Goal: Task Accomplishment & Management: Manage account settings

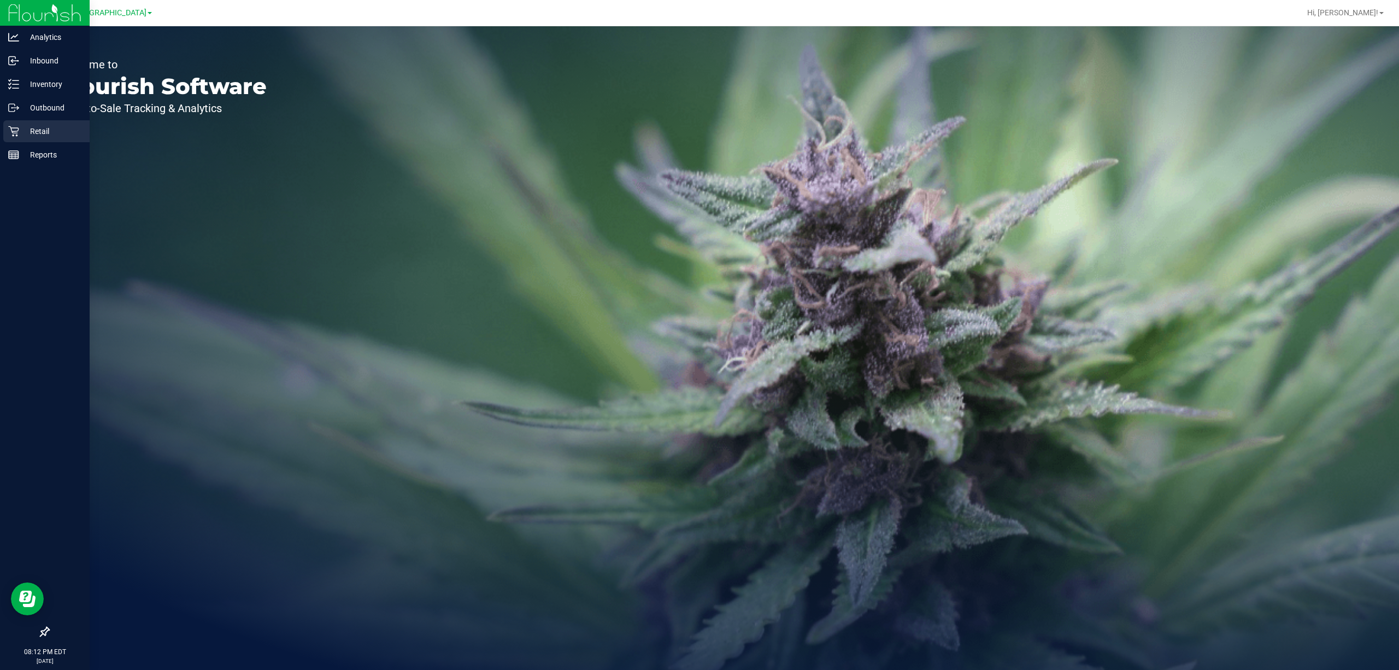
click at [19, 130] on p "Retail" at bounding box center [52, 131] width 66 height 13
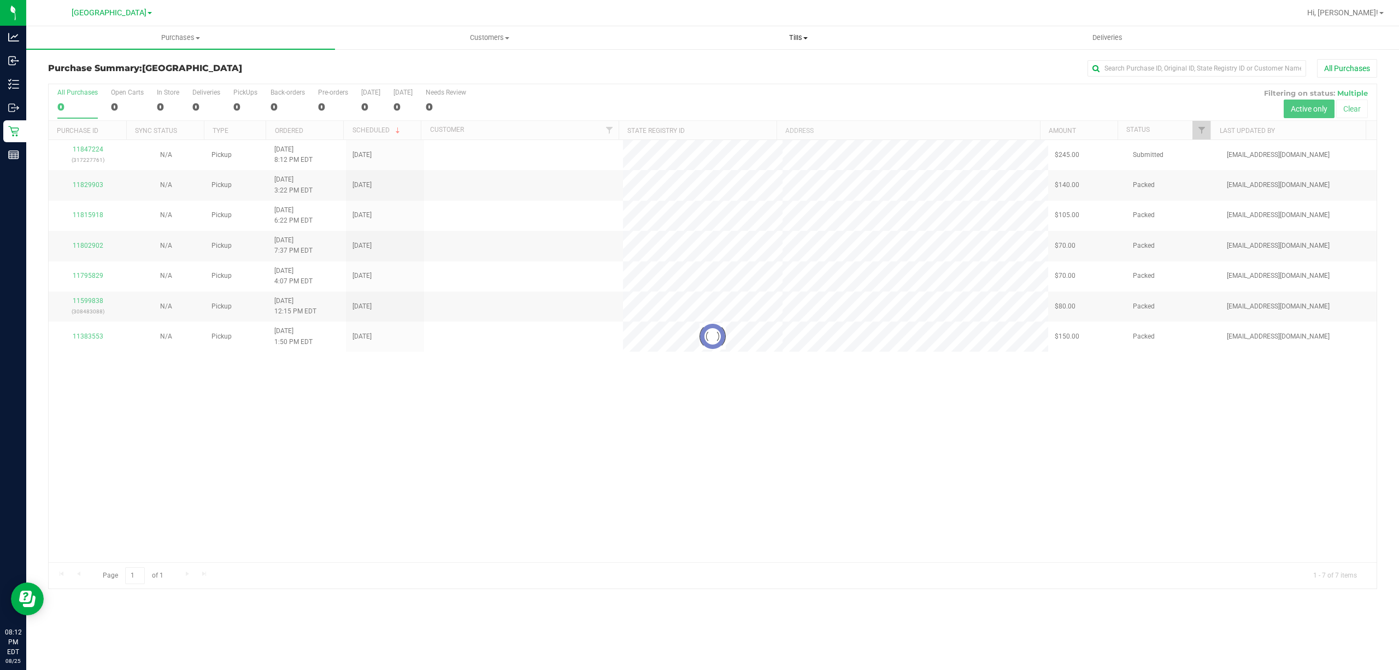
click at [803, 37] on span "Tills" at bounding box center [798, 38] width 308 height 10
click at [683, 60] on li "Manage tills" at bounding box center [798, 66] width 309 height 13
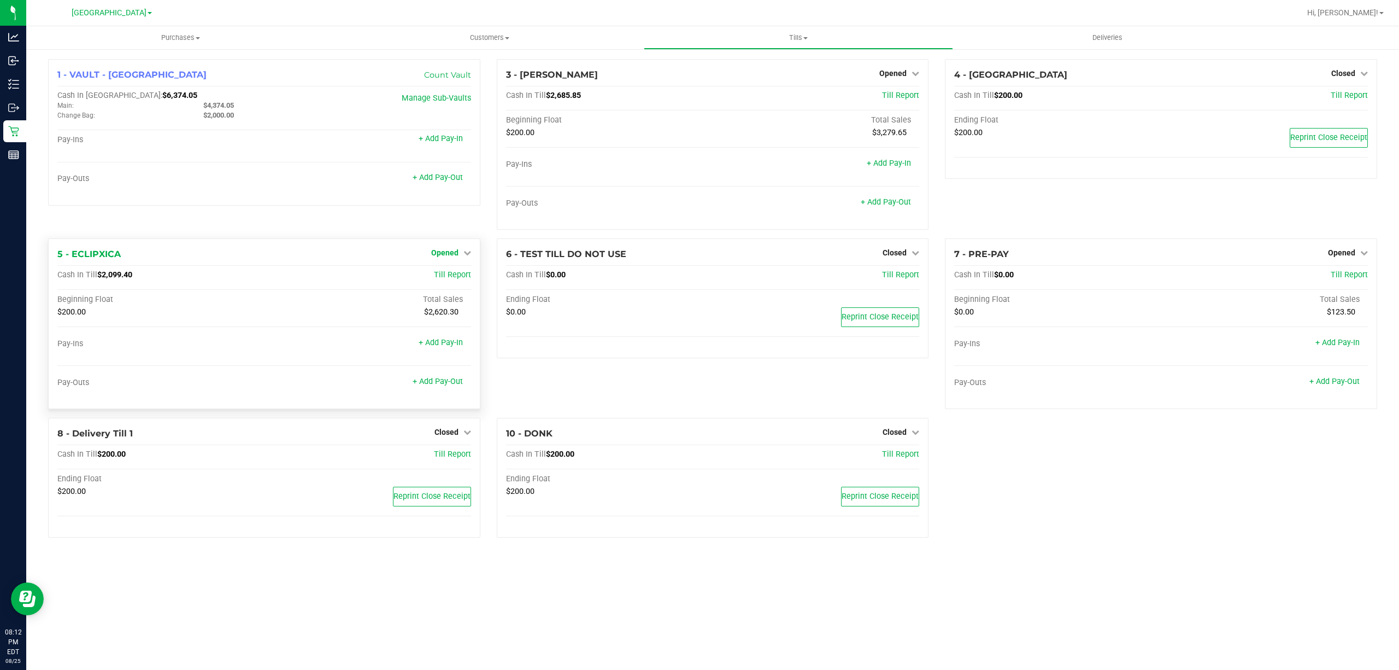
click at [439, 255] on span "Opened" at bounding box center [444, 252] width 27 height 9
click at [438, 275] on link "Close Till" at bounding box center [446, 275] width 30 height 9
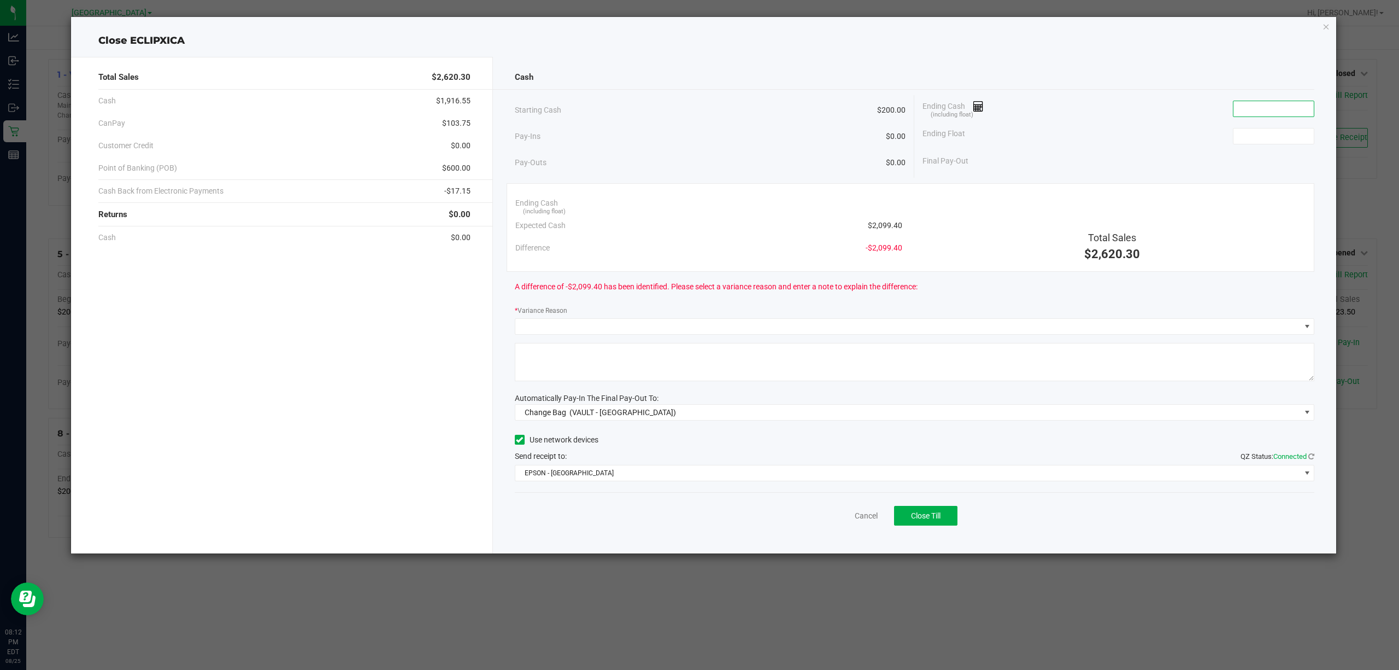
click at [1280, 110] on input at bounding box center [1274, 108] width 80 height 15
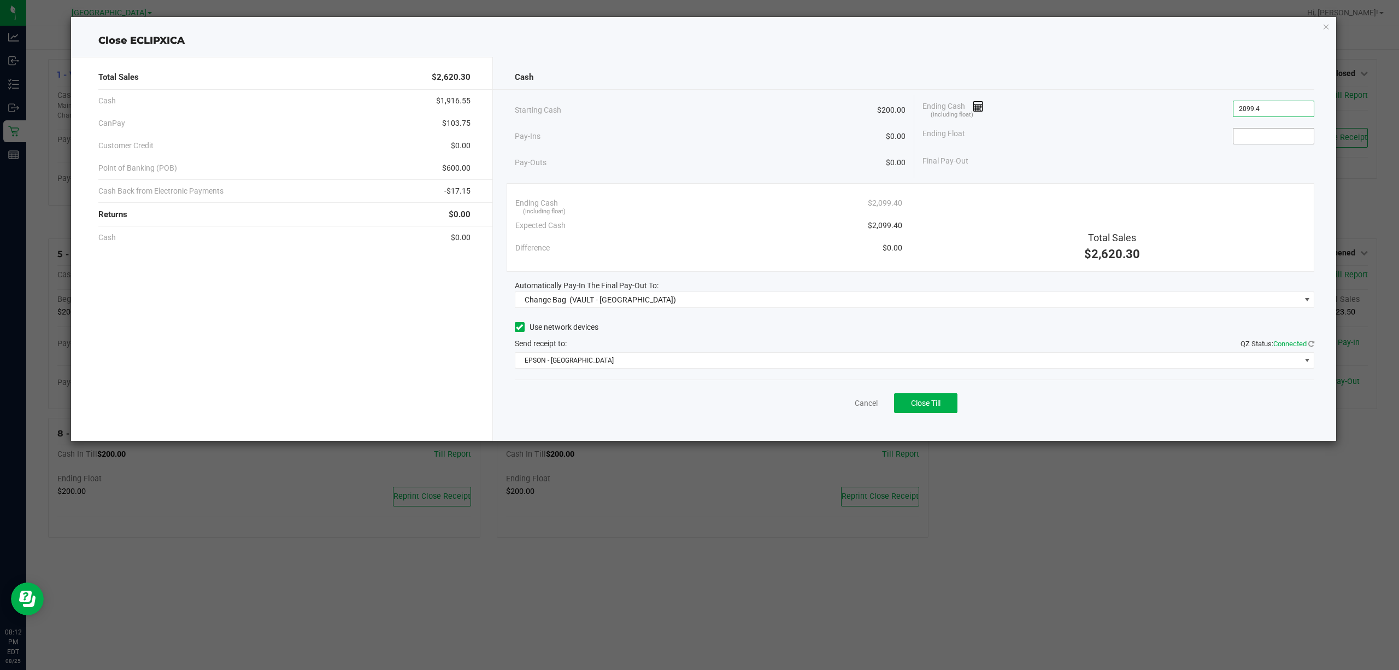
type input "$2,099.40"
click at [1279, 142] on input at bounding box center [1274, 135] width 80 height 15
type input "$200.00"
click at [1183, 144] on div "Ending Float $200.00" at bounding box center [1119, 135] width 392 height 27
click at [529, 302] on span "Change Bag" at bounding box center [546, 299] width 42 height 9
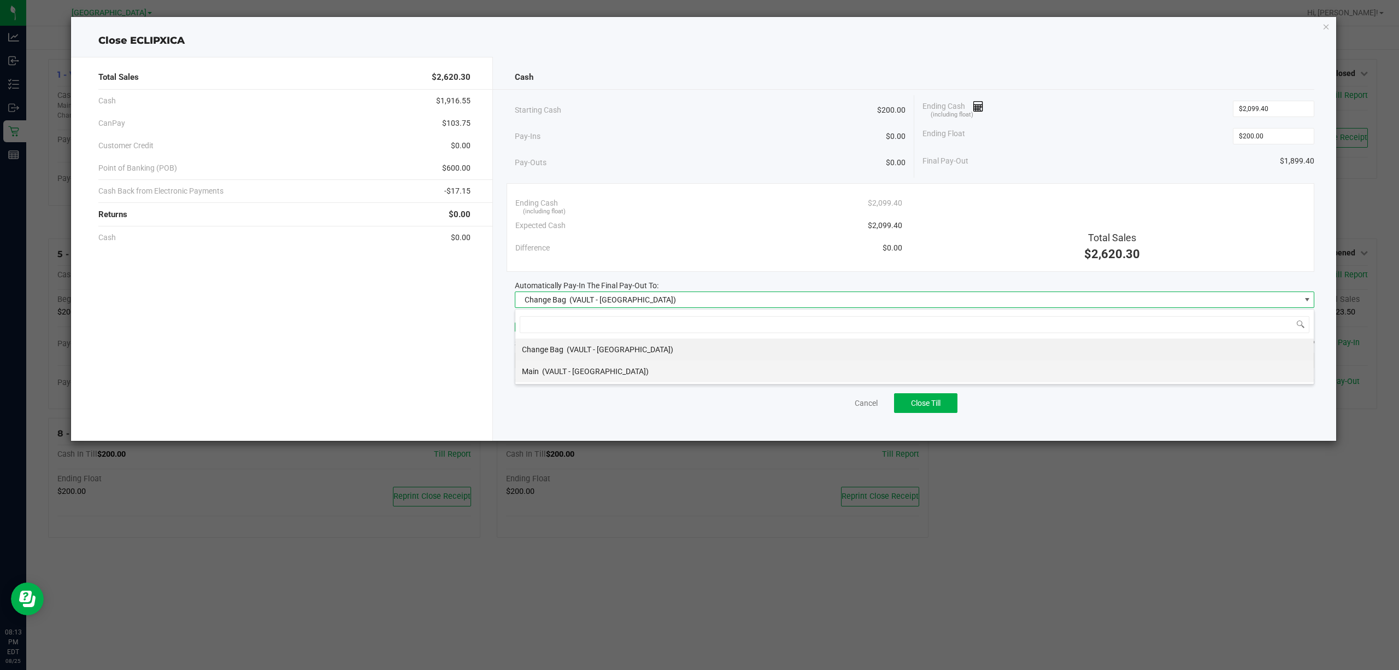
scroll to position [16, 800]
click at [530, 374] on span "Main" at bounding box center [530, 371] width 17 height 9
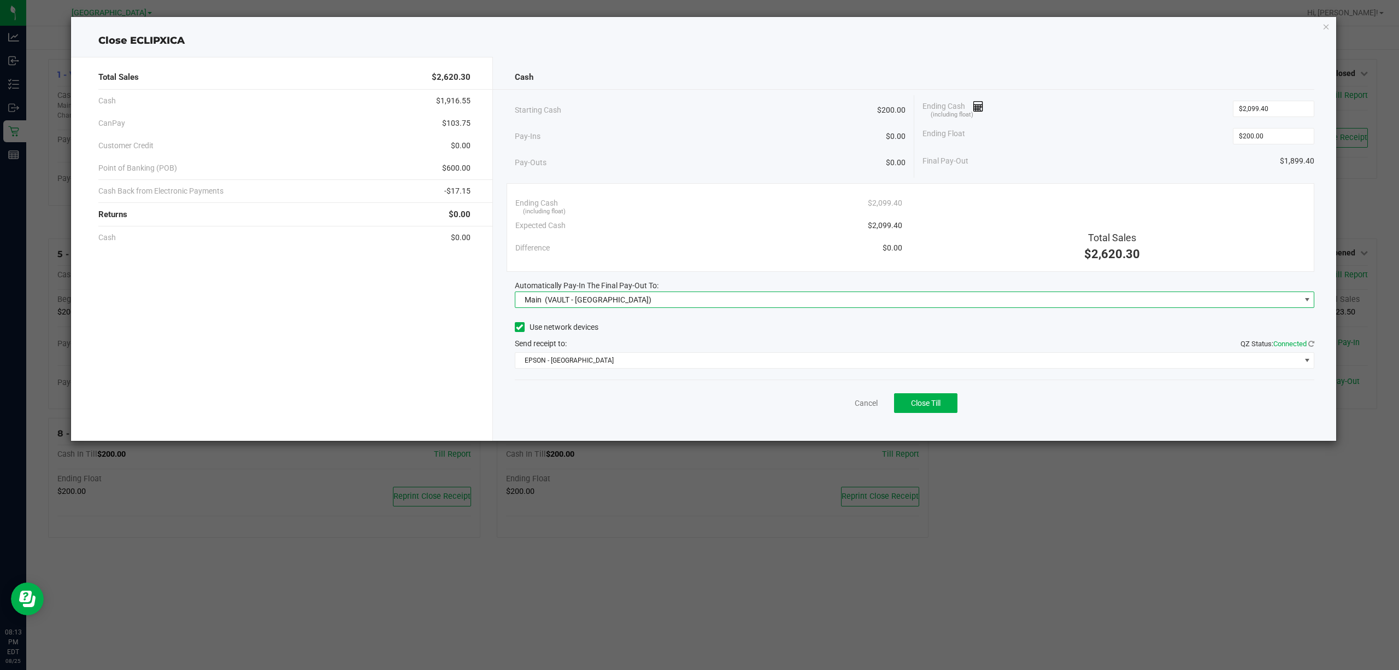
click at [551, 352] on div "Use network devices Send receipt to: QZ Status: Connected EPSON - EAST-TIMOR" at bounding box center [915, 344] width 800 height 50
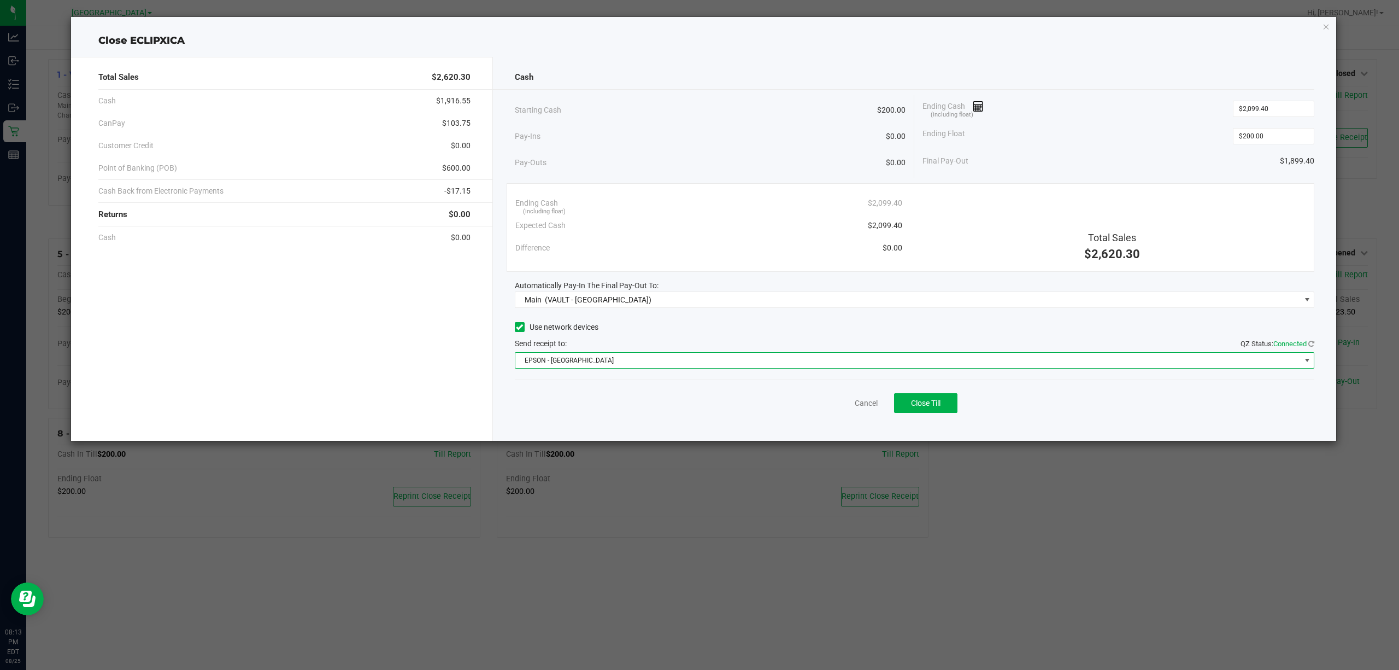
click at [545, 367] on span "EPSON - EAST-TIMOR" at bounding box center [907, 360] width 785 height 15
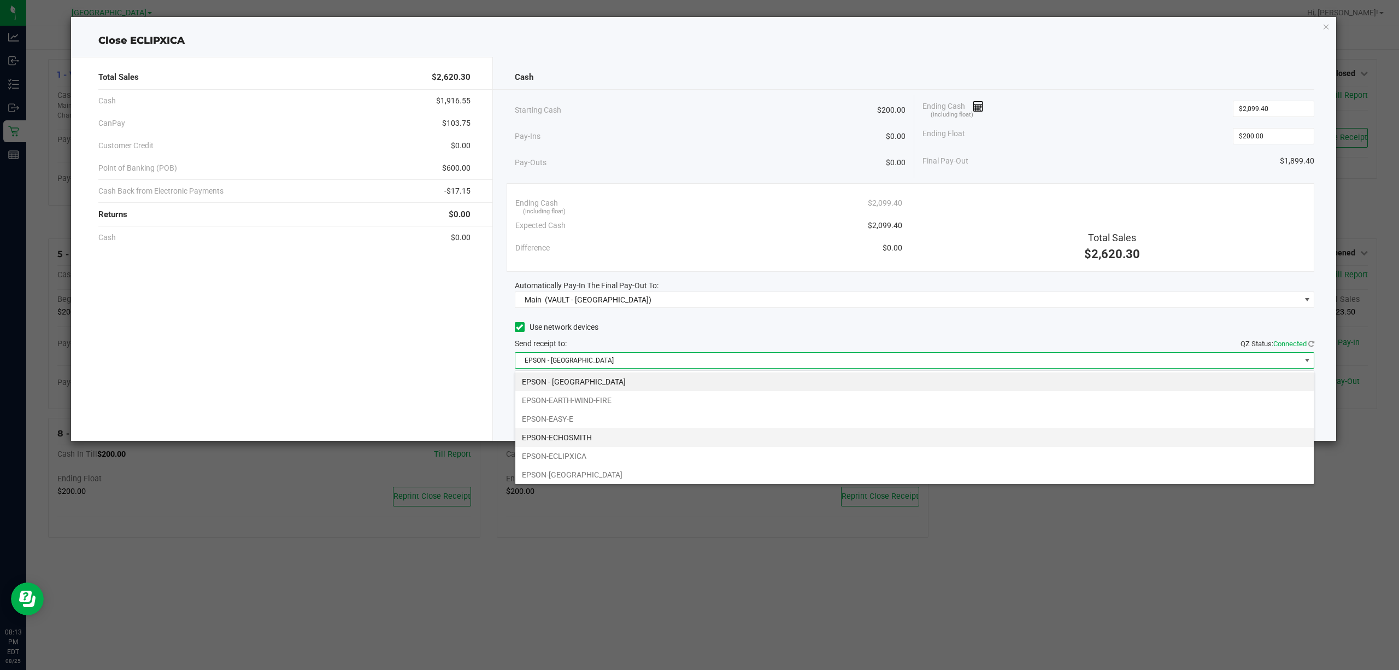
scroll to position [23, 0]
click at [576, 381] on li "EPSON-EARTH-WIND-FIRE" at bounding box center [914, 379] width 799 height 19
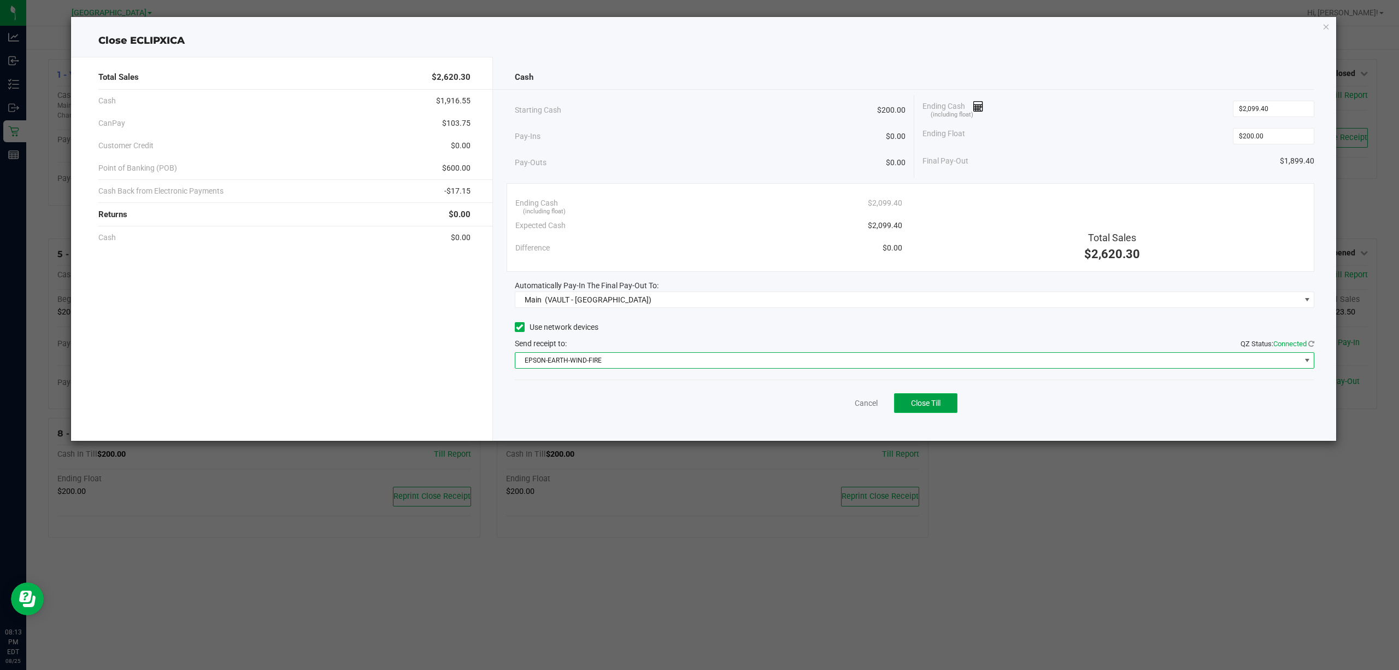
click at [905, 402] on button "Close Till" at bounding box center [925, 403] width 63 height 20
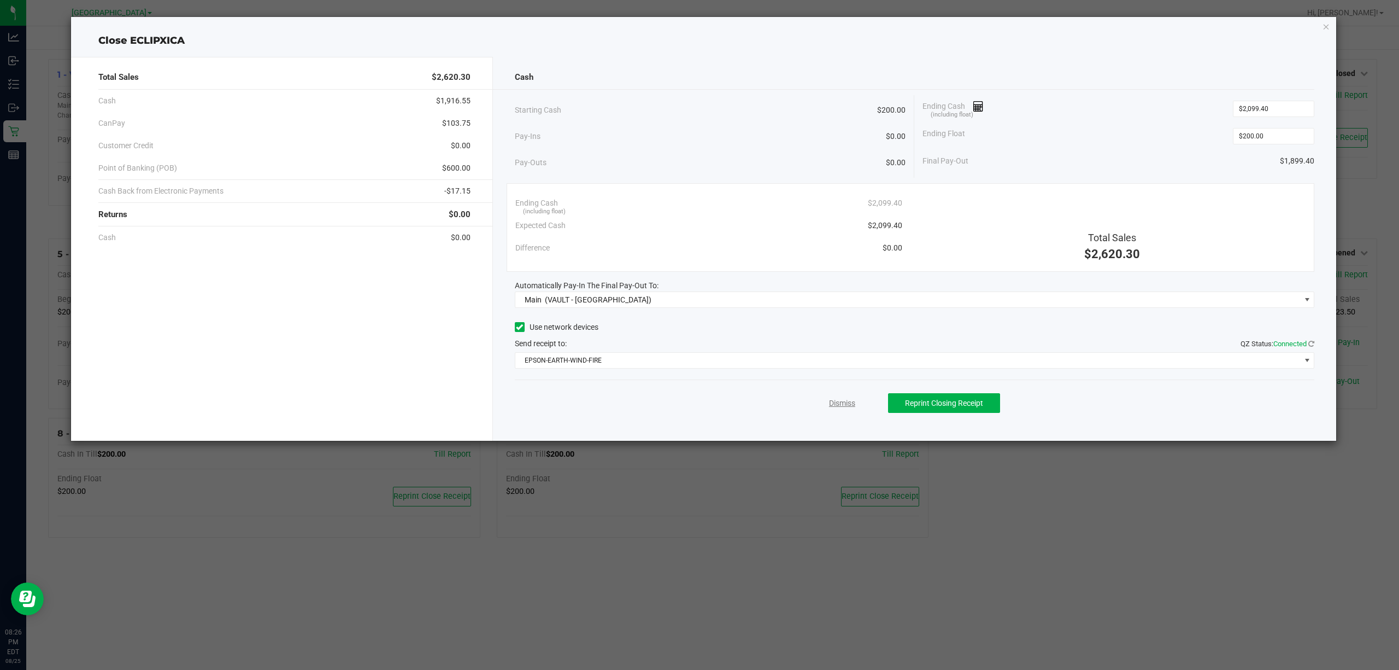
click at [847, 402] on link "Dismiss" at bounding box center [842, 402] width 26 height 11
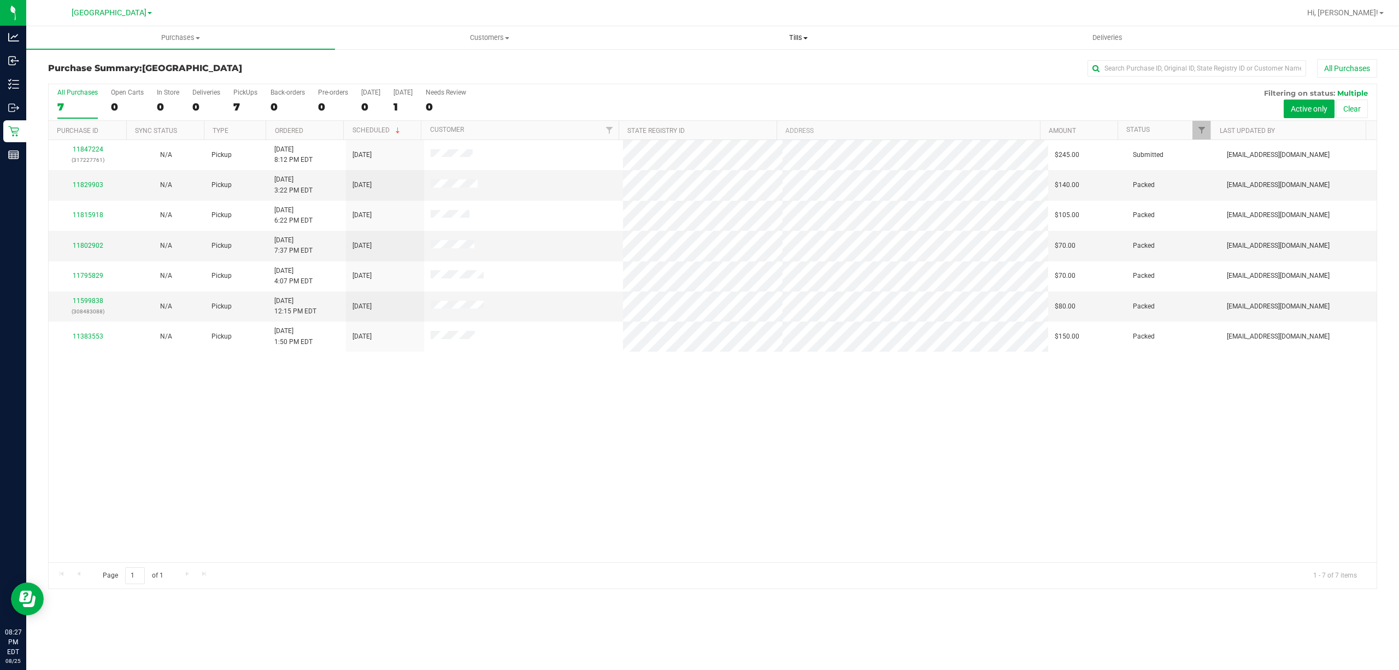
click at [798, 42] on span "Tills" at bounding box center [798, 38] width 308 height 10
click at [736, 66] on li "Manage tills" at bounding box center [798, 66] width 309 height 13
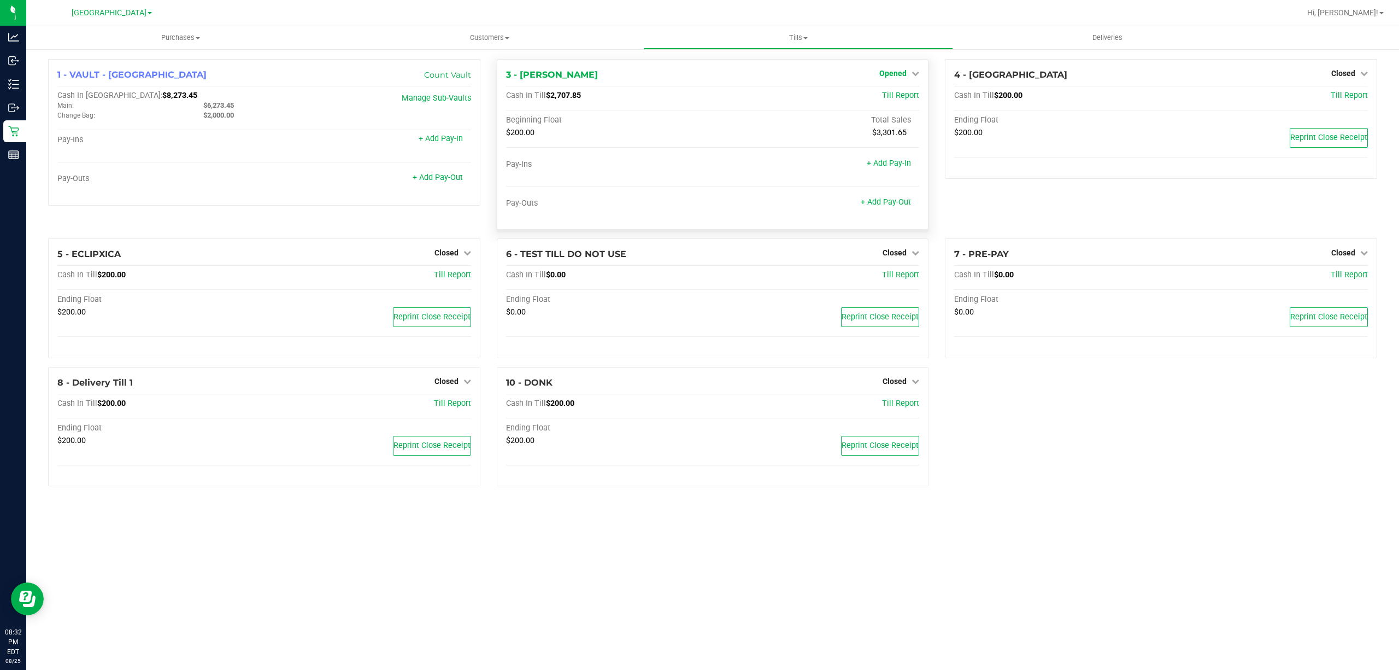
click at [897, 75] on span "Opened" at bounding box center [892, 73] width 27 height 9
click at [892, 91] on div "Close Till" at bounding box center [894, 97] width 81 height 14
click at [892, 93] on link "Close Till" at bounding box center [895, 96] width 30 height 9
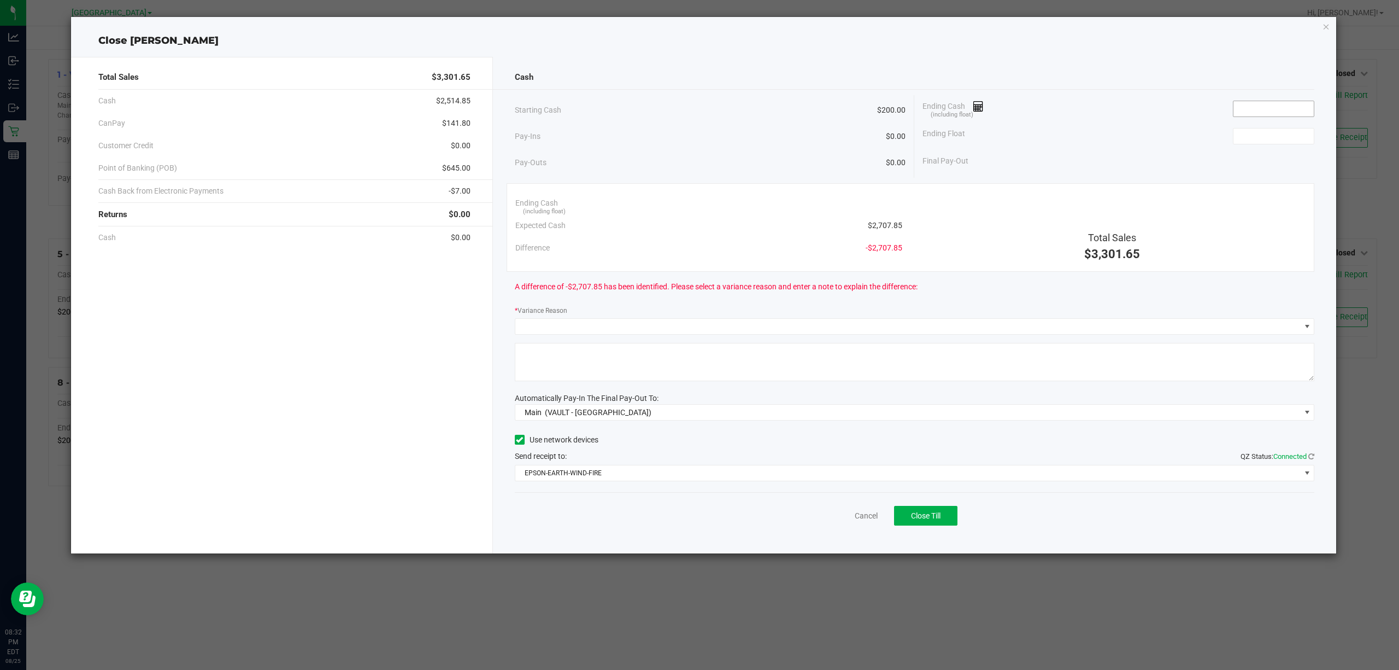
click at [1260, 106] on input at bounding box center [1274, 108] width 80 height 15
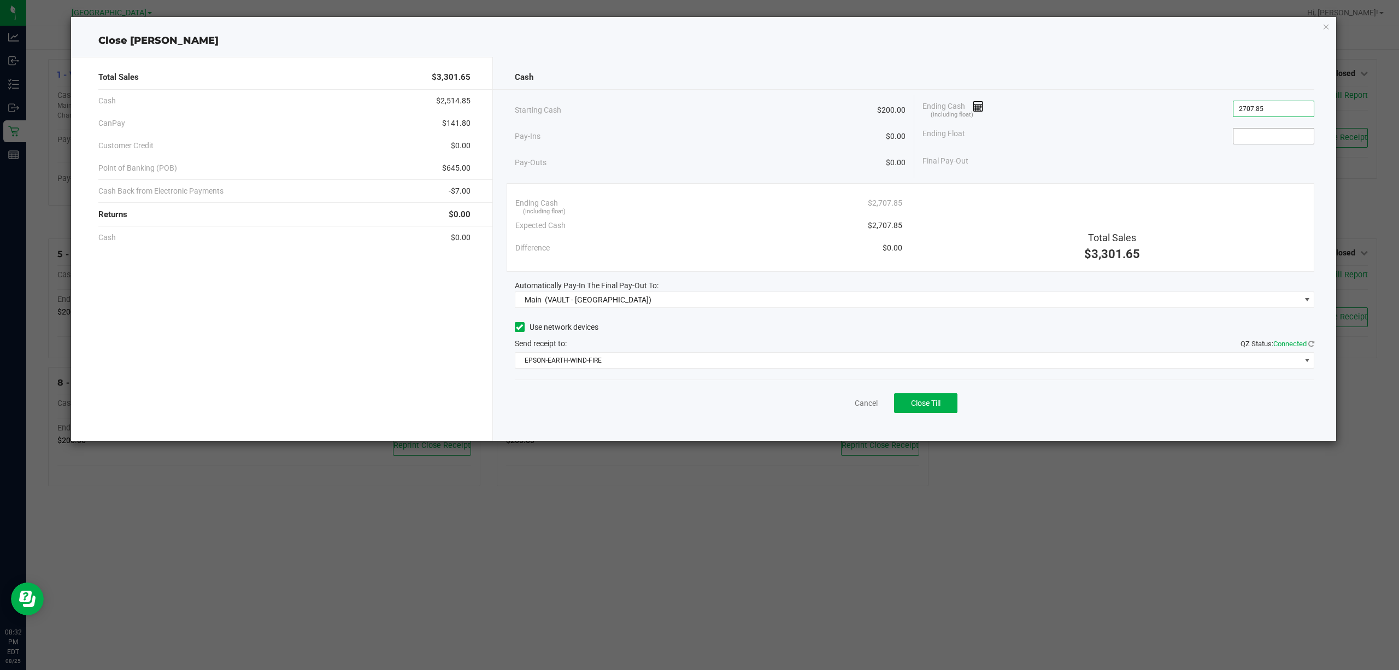
type input "$2,707.85"
click at [1244, 142] on input at bounding box center [1274, 135] width 80 height 15
type input "$200.00"
click at [1020, 165] on div "Final Pay-Out $2,507.85" at bounding box center [1119, 161] width 392 height 22
click at [938, 400] on span "Close Till" at bounding box center [926, 402] width 30 height 9
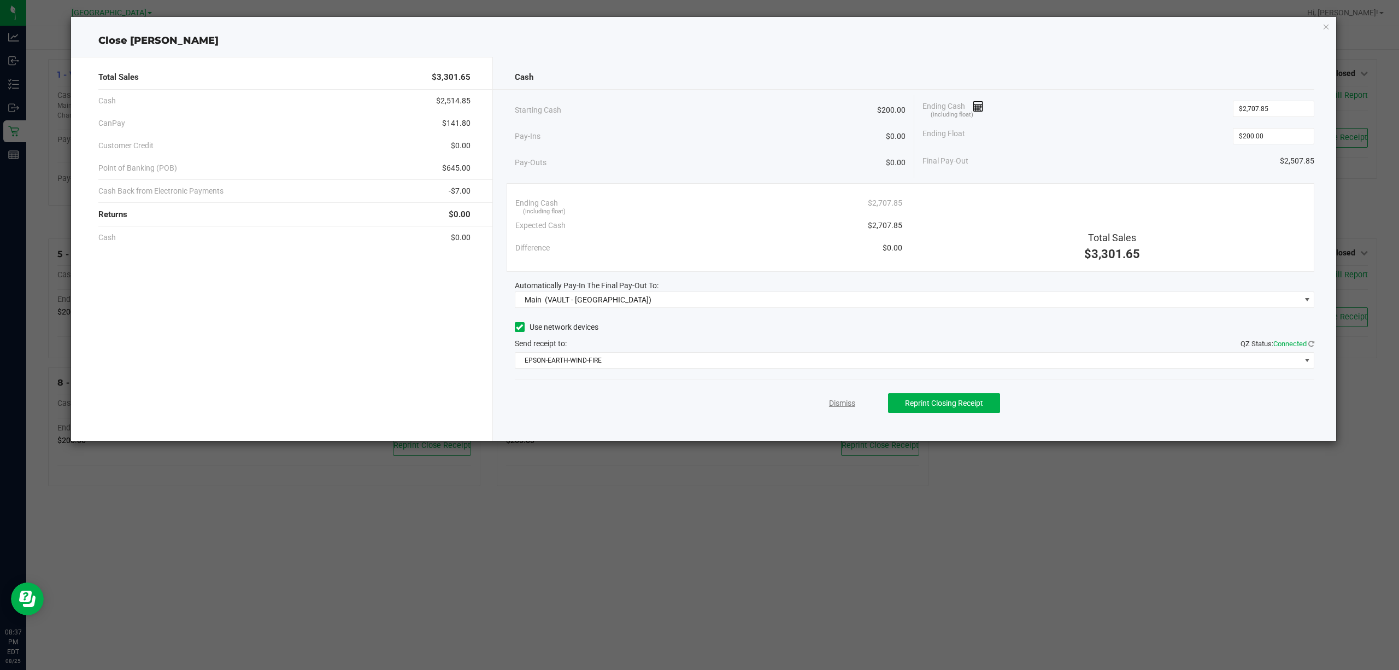
click at [834, 404] on link "Dismiss" at bounding box center [842, 402] width 26 height 11
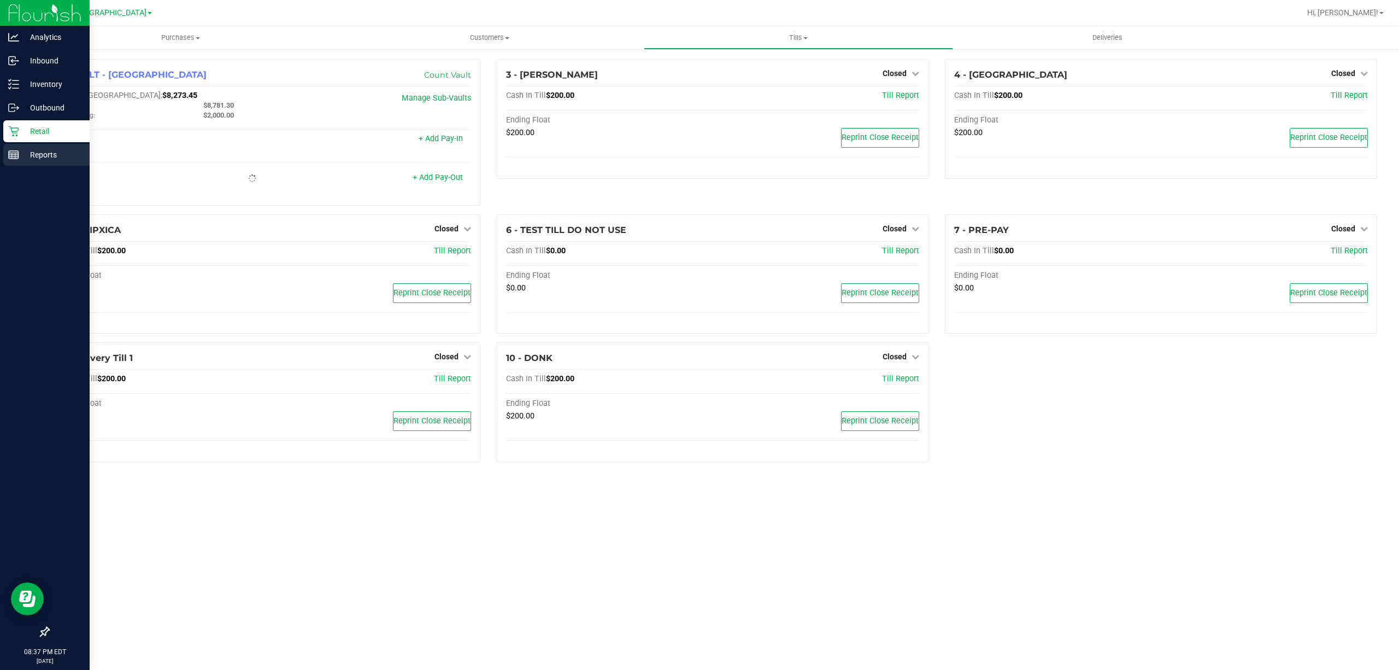
click at [39, 159] on p "Reports" at bounding box center [52, 154] width 66 height 13
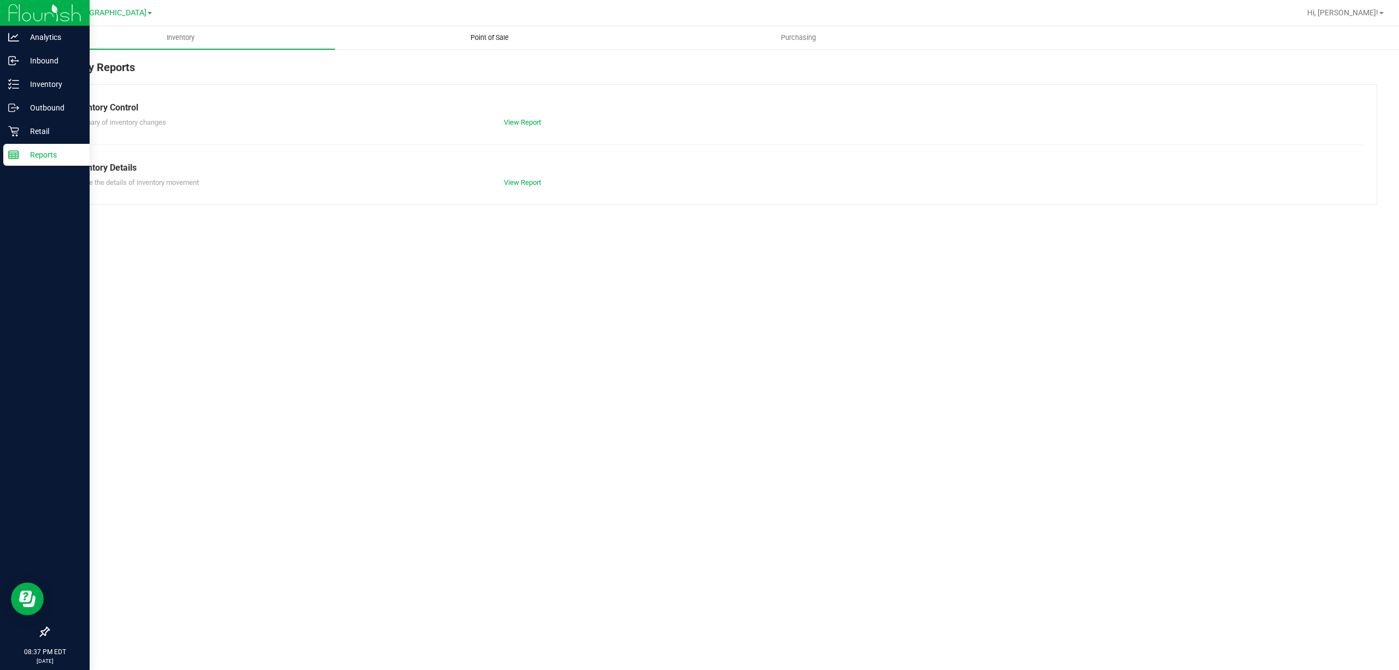
click at [501, 40] on span "Point of Sale" at bounding box center [490, 38] width 68 height 10
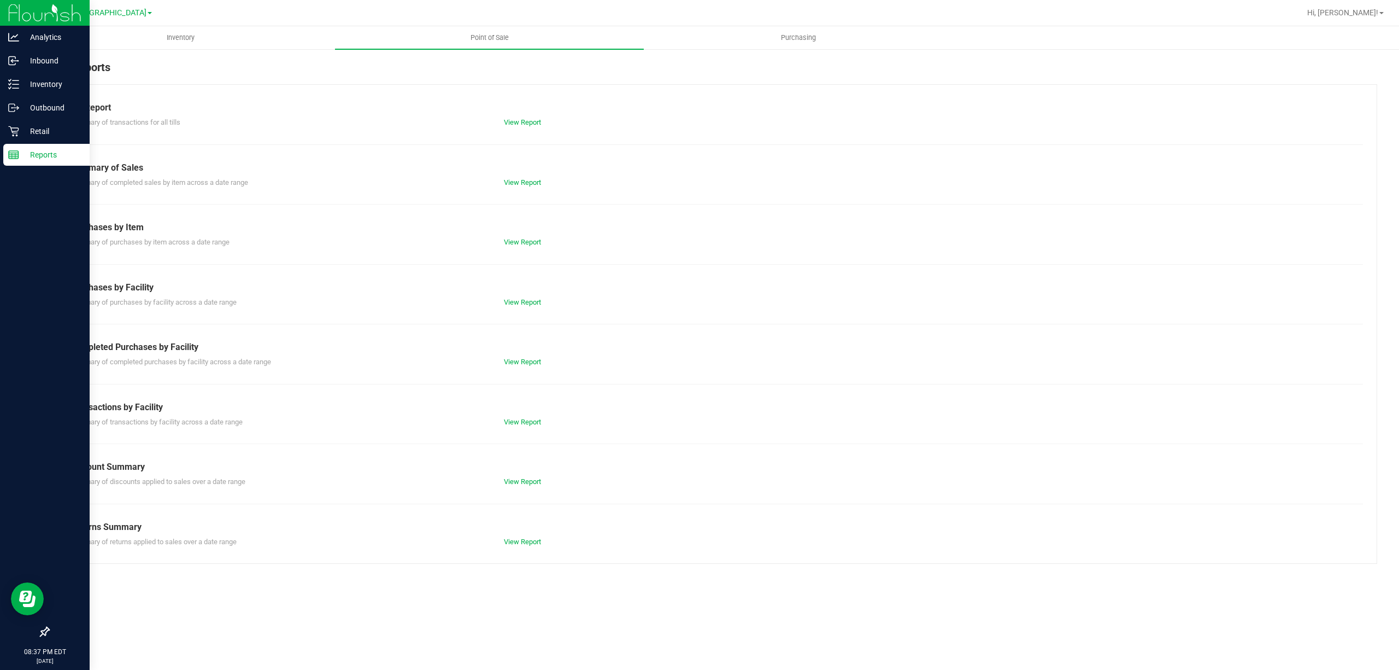
click at [532, 416] on div "Summary of transactions by facility across a date range View Report" at bounding box center [712, 421] width 1301 height 14
click at [530, 418] on link "View Report" at bounding box center [522, 422] width 37 height 8
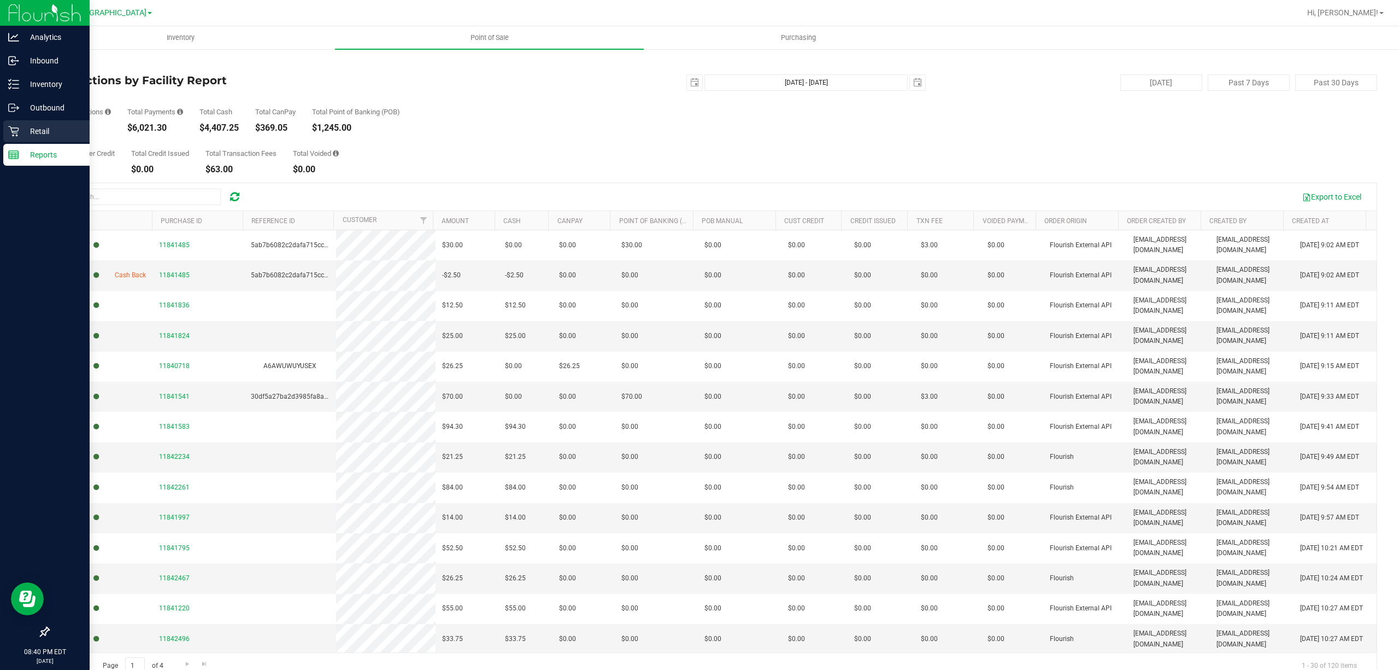
click at [28, 131] on p "Retail" at bounding box center [52, 131] width 66 height 13
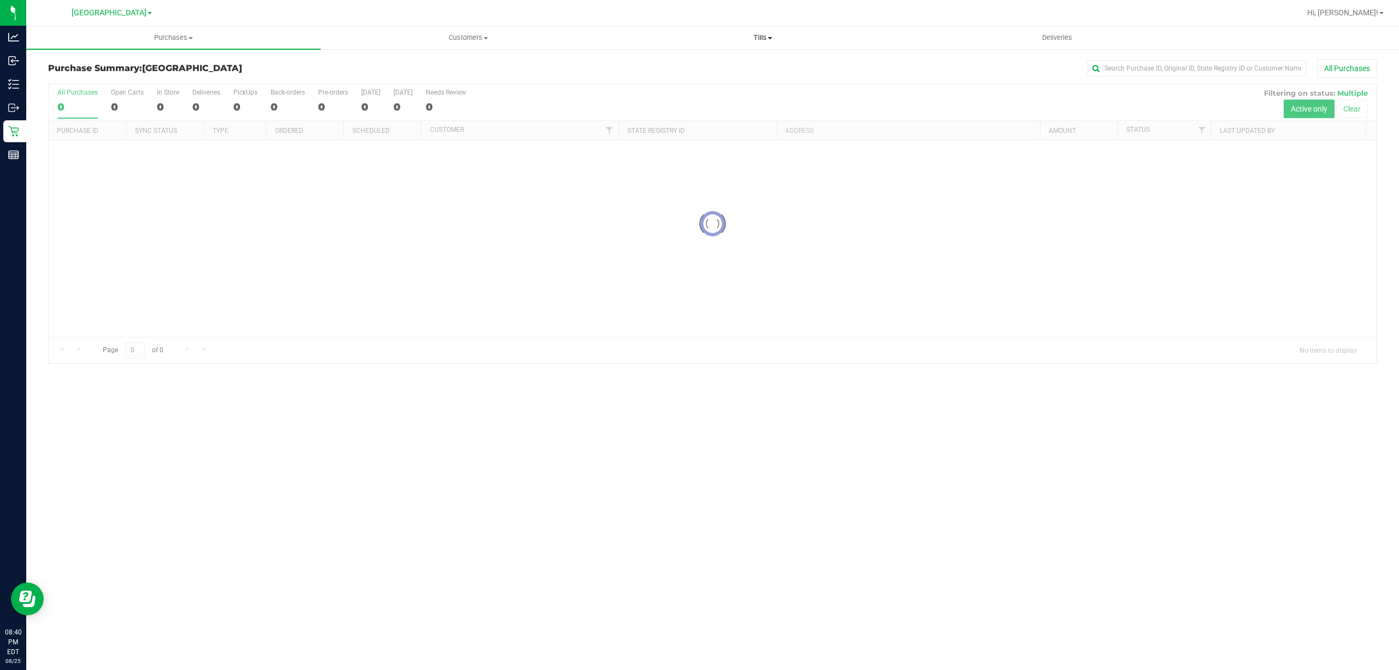
click at [766, 43] on uib-tab-heading "Tills Manage tills Reconcile e-payments" at bounding box center [763, 38] width 294 height 22
click at [689, 62] on li "Manage tills" at bounding box center [762, 66] width 295 height 13
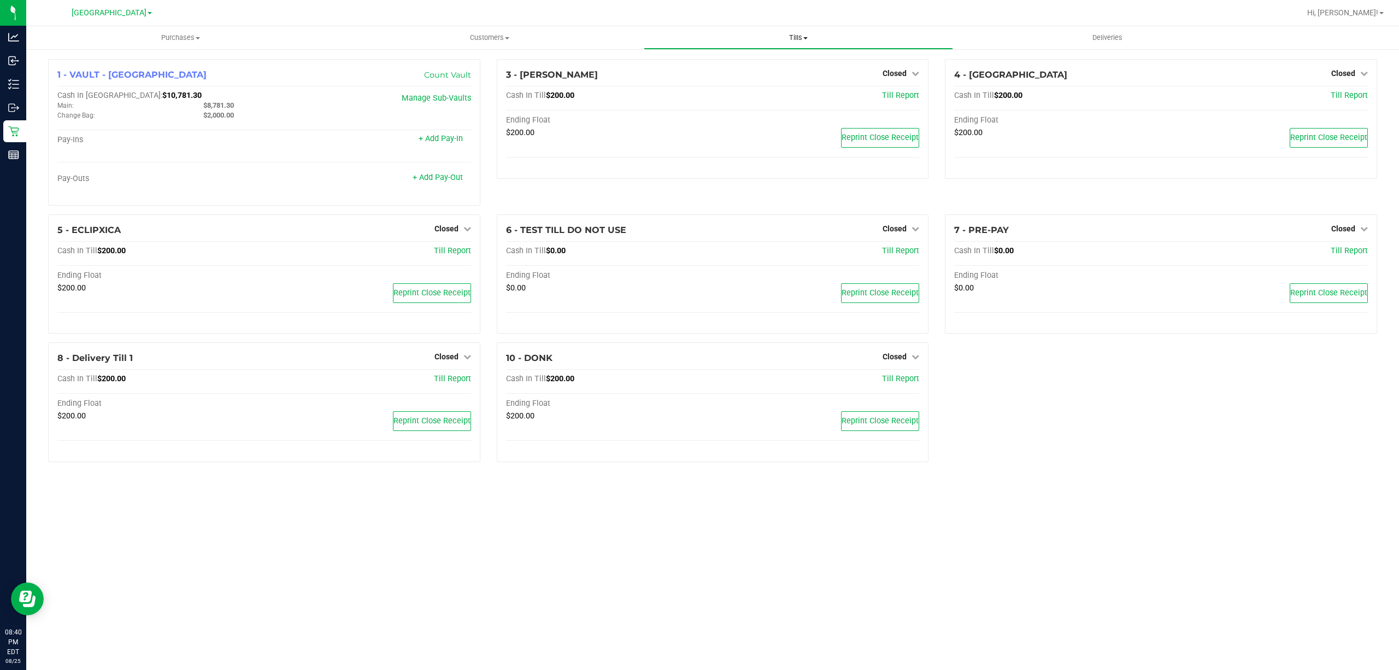
click at [780, 34] on span "Tills" at bounding box center [798, 38] width 308 height 10
click at [729, 74] on span "Reconcile e-payments" at bounding box center [698, 78] width 109 height 9
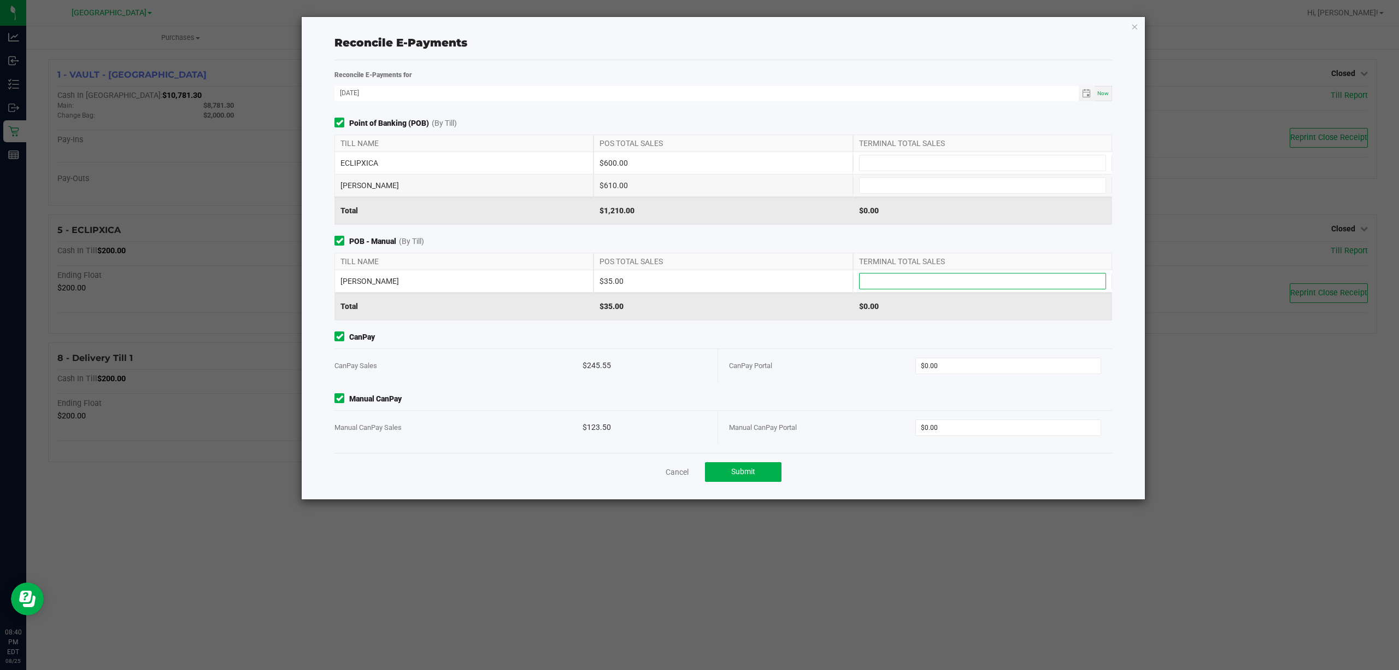
click at [892, 282] on input at bounding box center [983, 280] width 246 height 15
type input "$35.00"
click at [877, 165] on input at bounding box center [983, 162] width 246 height 15
type input "$600.00"
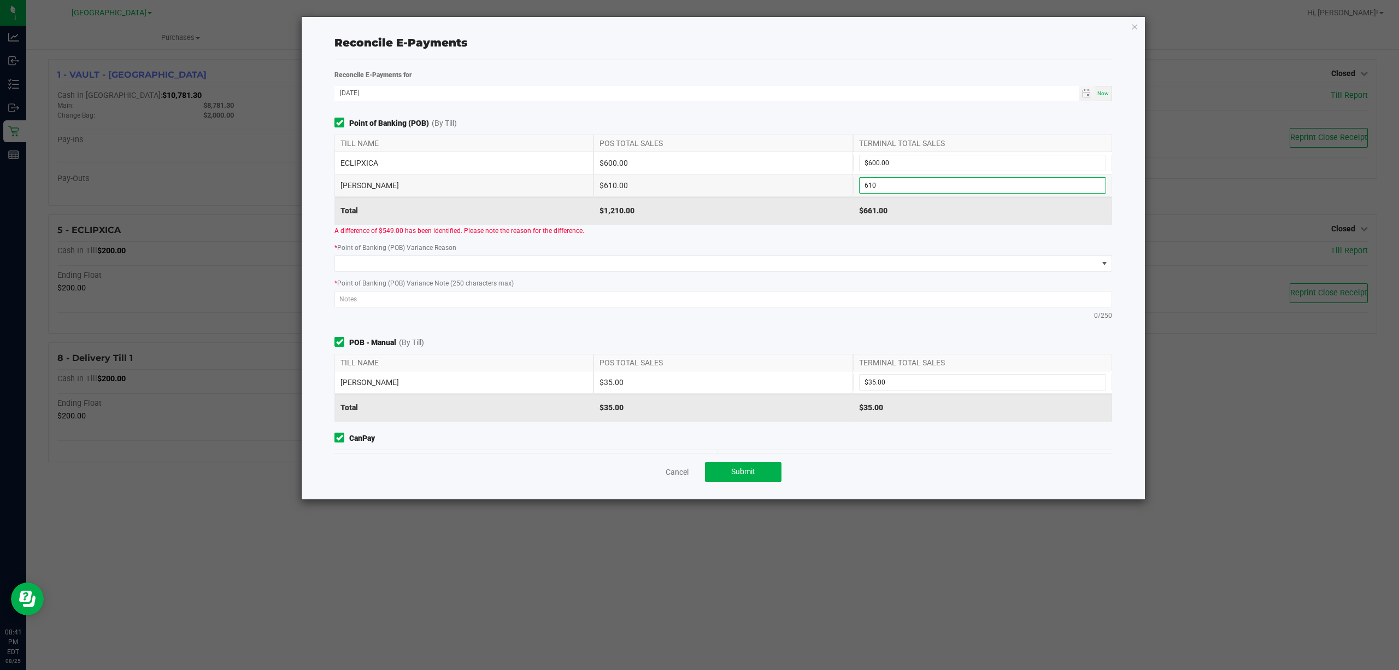
type input "$610.00"
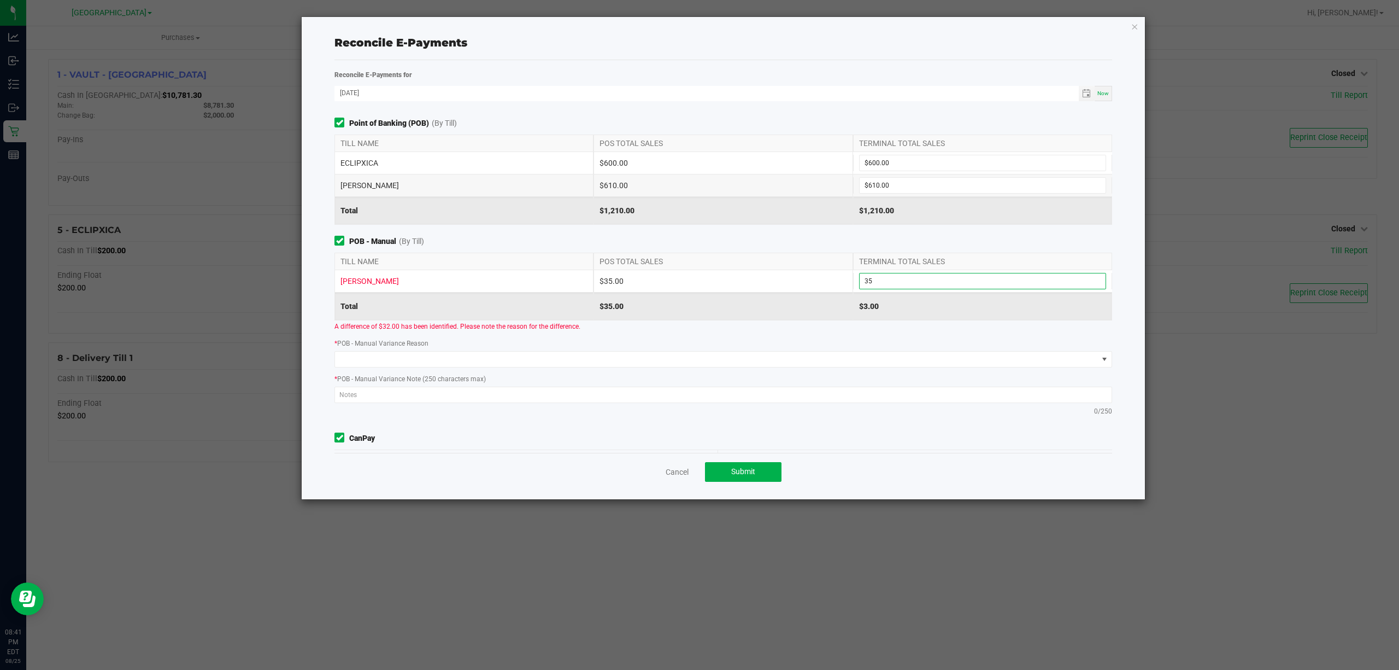
type input "$35.00"
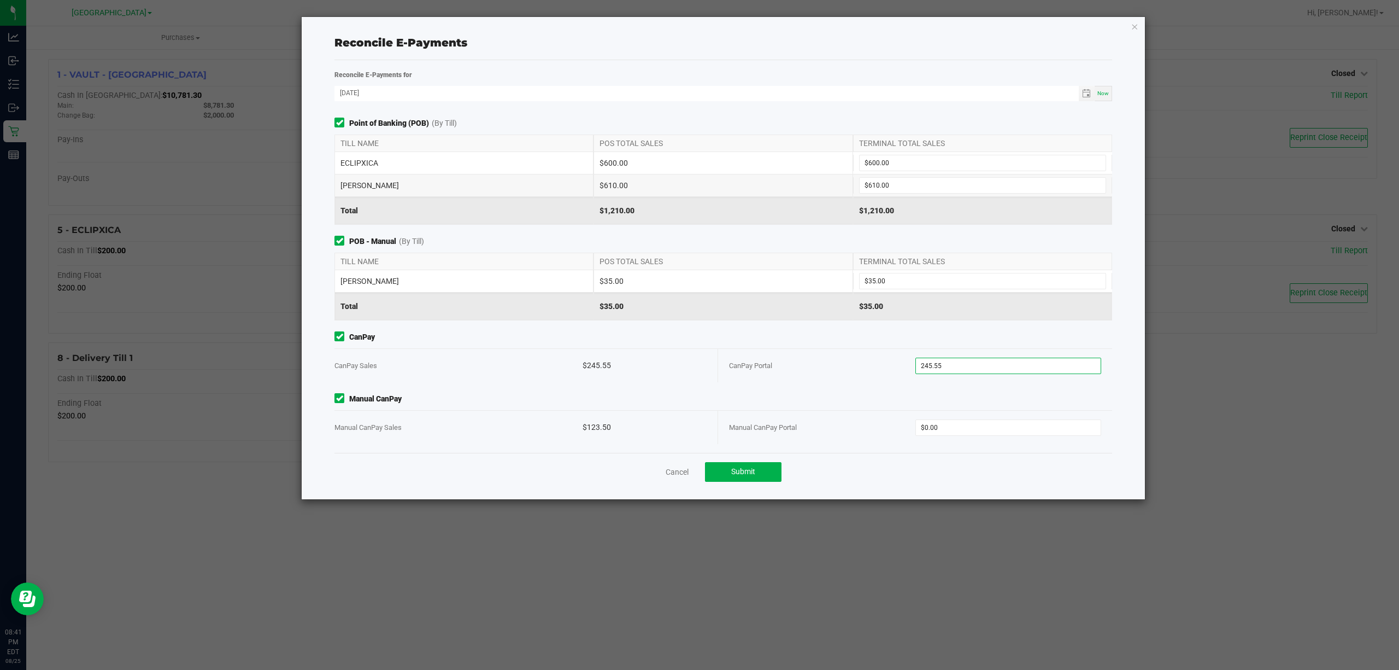
type input "$245.55"
type input "$123.50"
click at [889, 389] on div "Point of Banking (POB) (By Till) TILL NAME POS TOTAL SALES TERMINAL TOTAL SALES…" at bounding box center [723, 285] width 794 height 335
click at [751, 466] on button "Submit" at bounding box center [743, 472] width 77 height 20
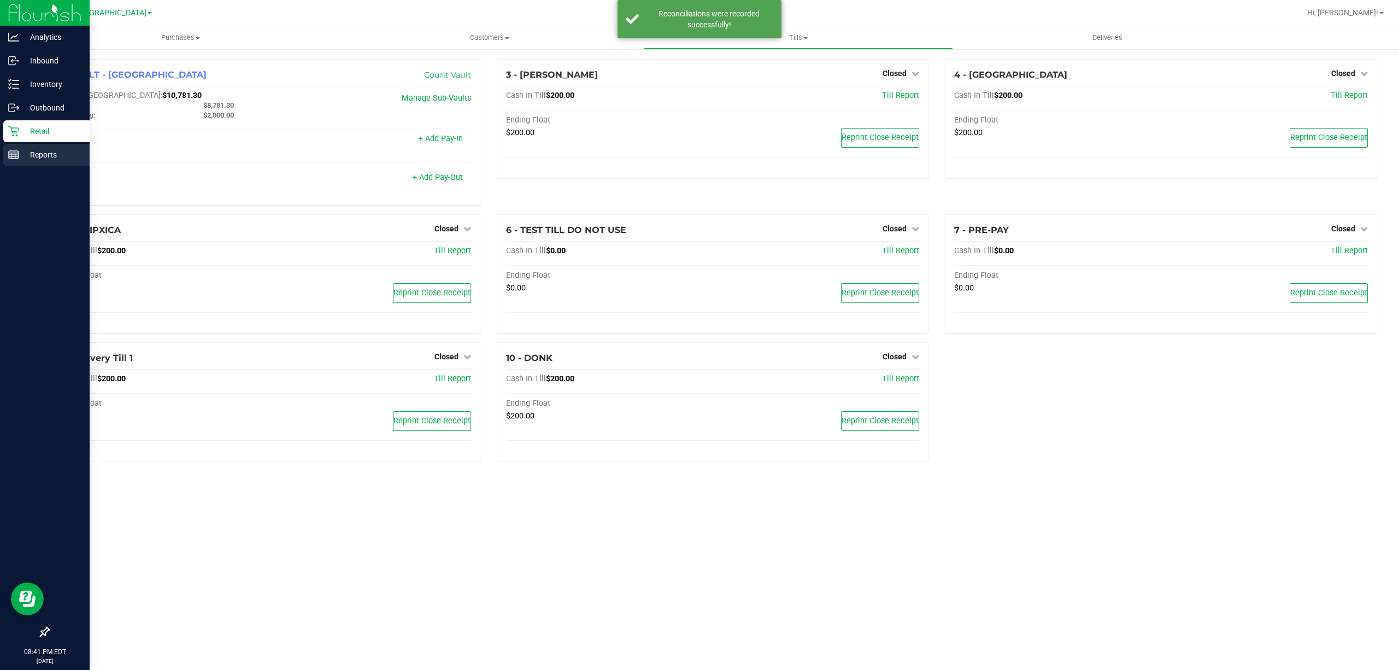
click at [16, 166] on link "Reports" at bounding box center [45, 156] width 90 height 24
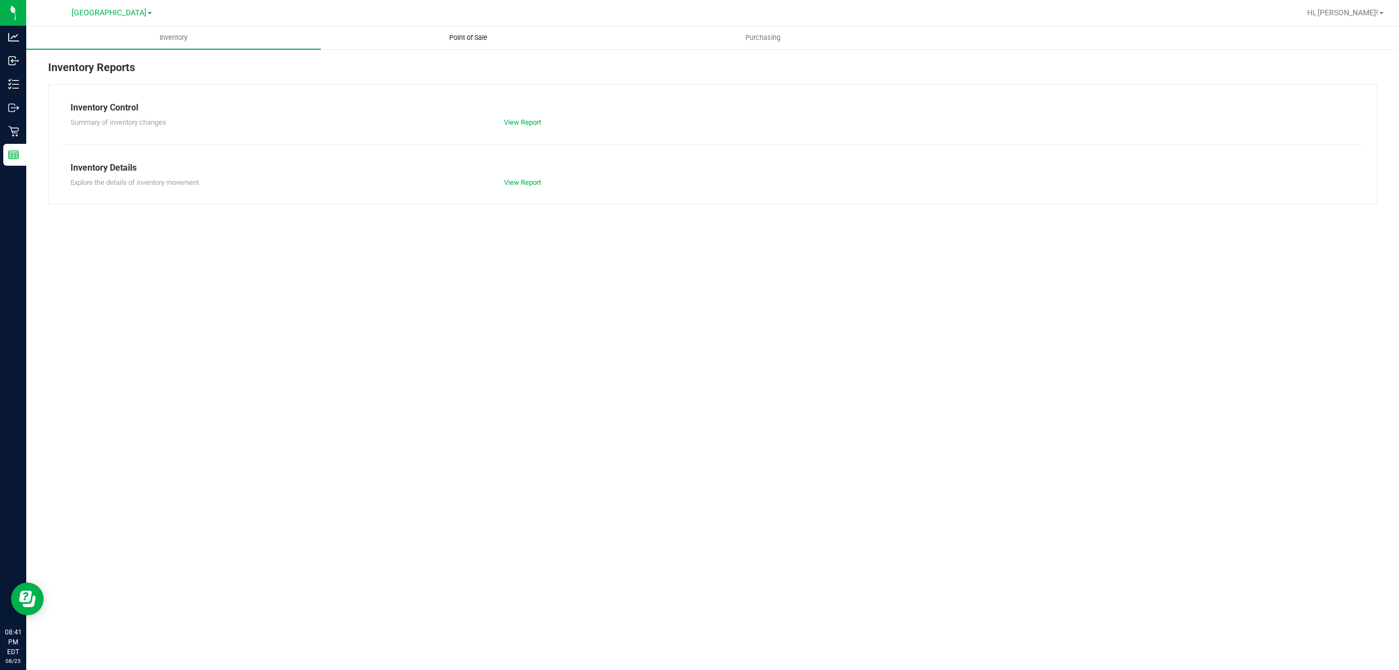
click at [484, 38] on span "Point of Sale" at bounding box center [469, 38] width 68 height 10
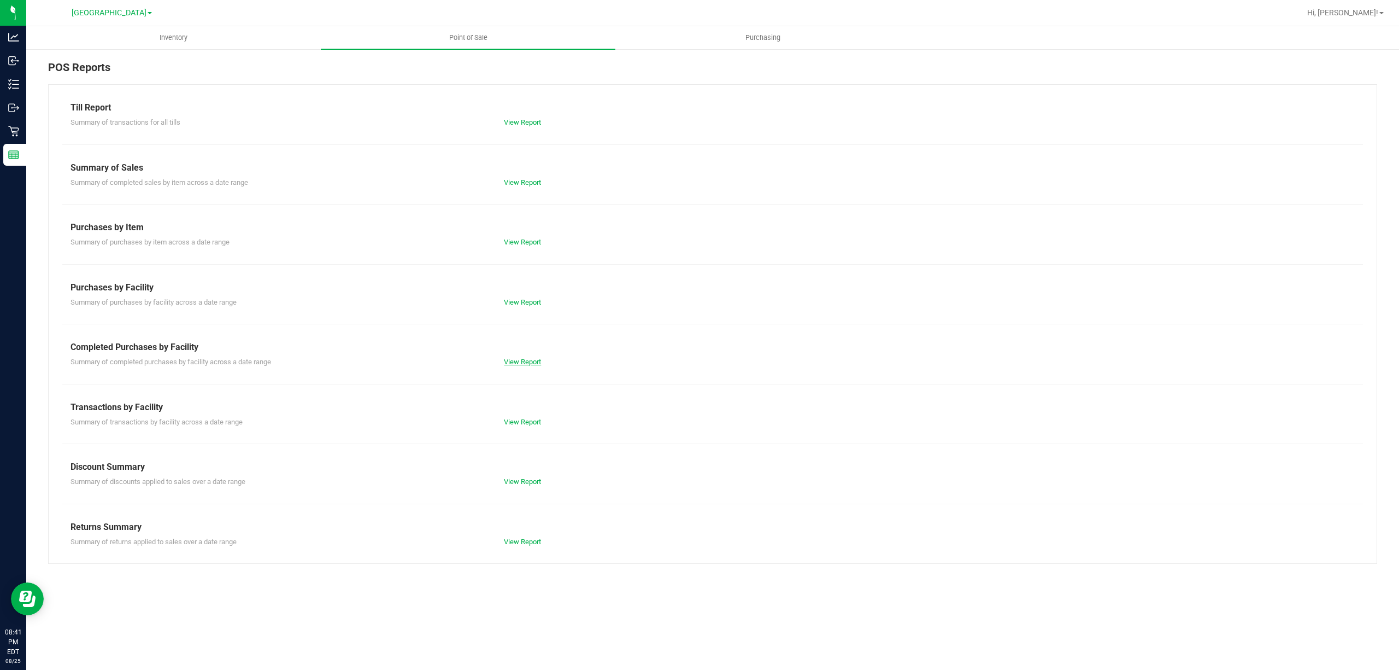
click at [524, 361] on link "View Report" at bounding box center [522, 361] width 37 height 8
